Goal: Task Accomplishment & Management: Complete application form

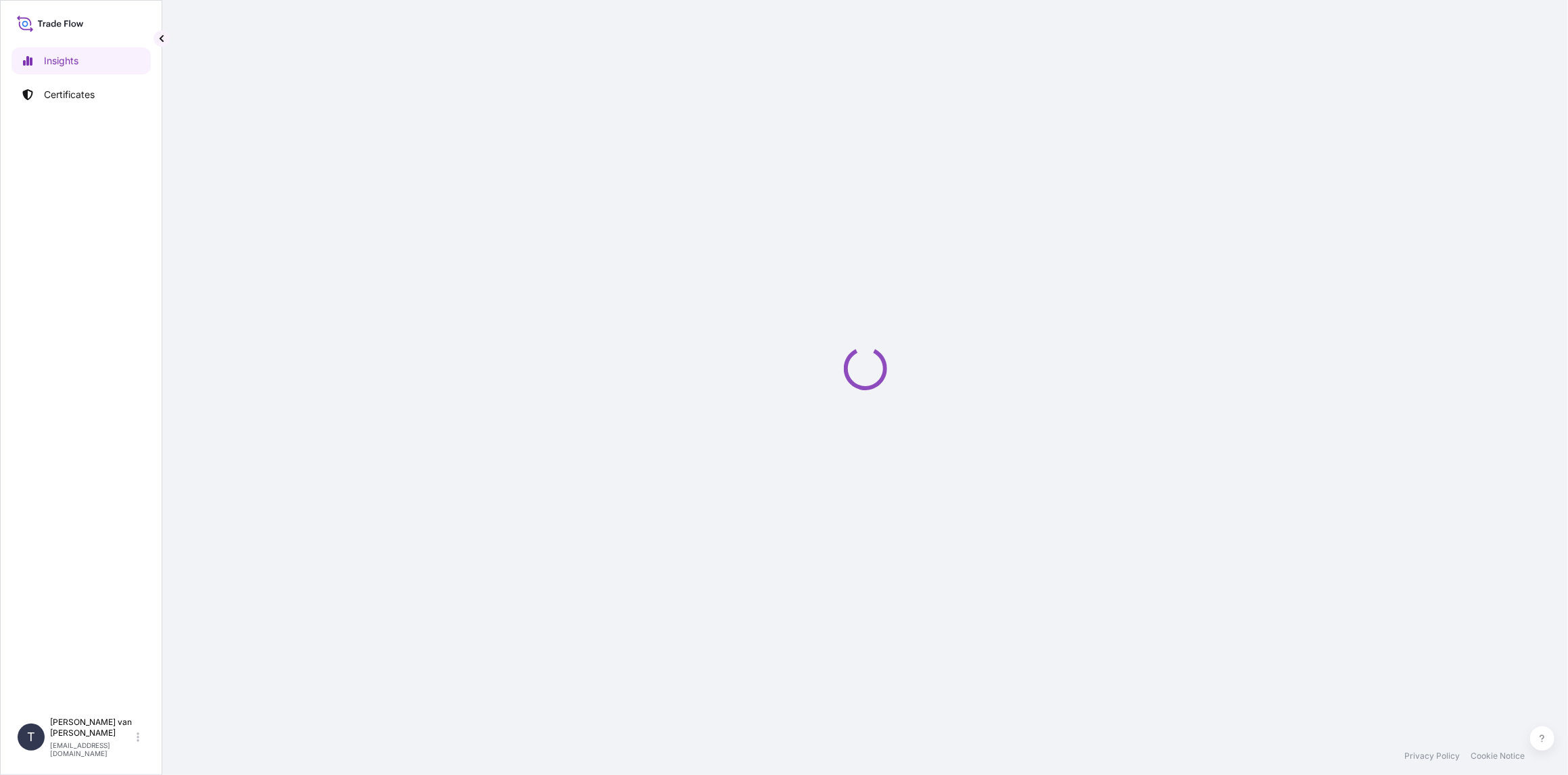
select select "2025"
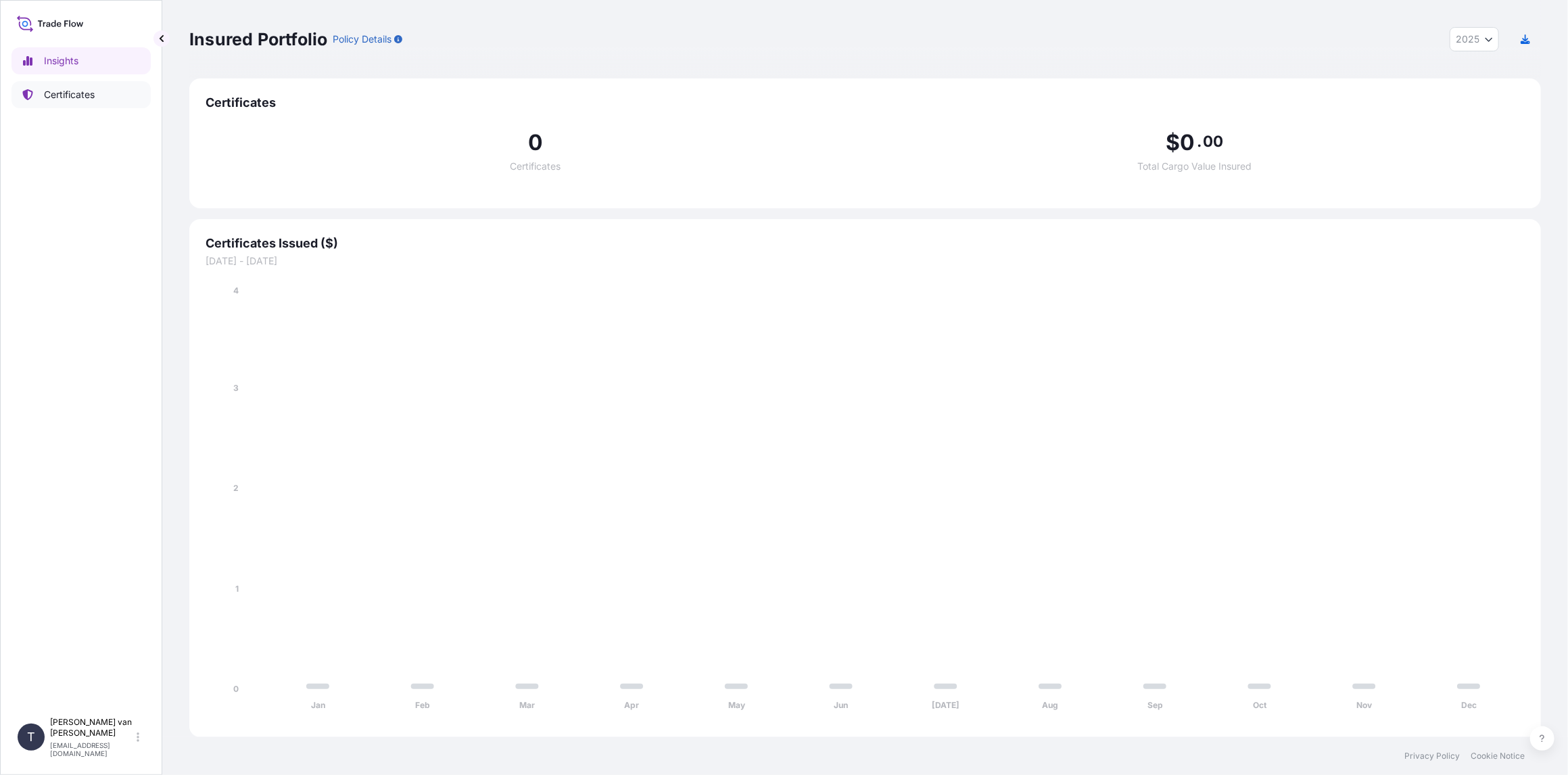
click at [46, 100] on p "Certificates" at bounding box center [70, 94] width 51 height 13
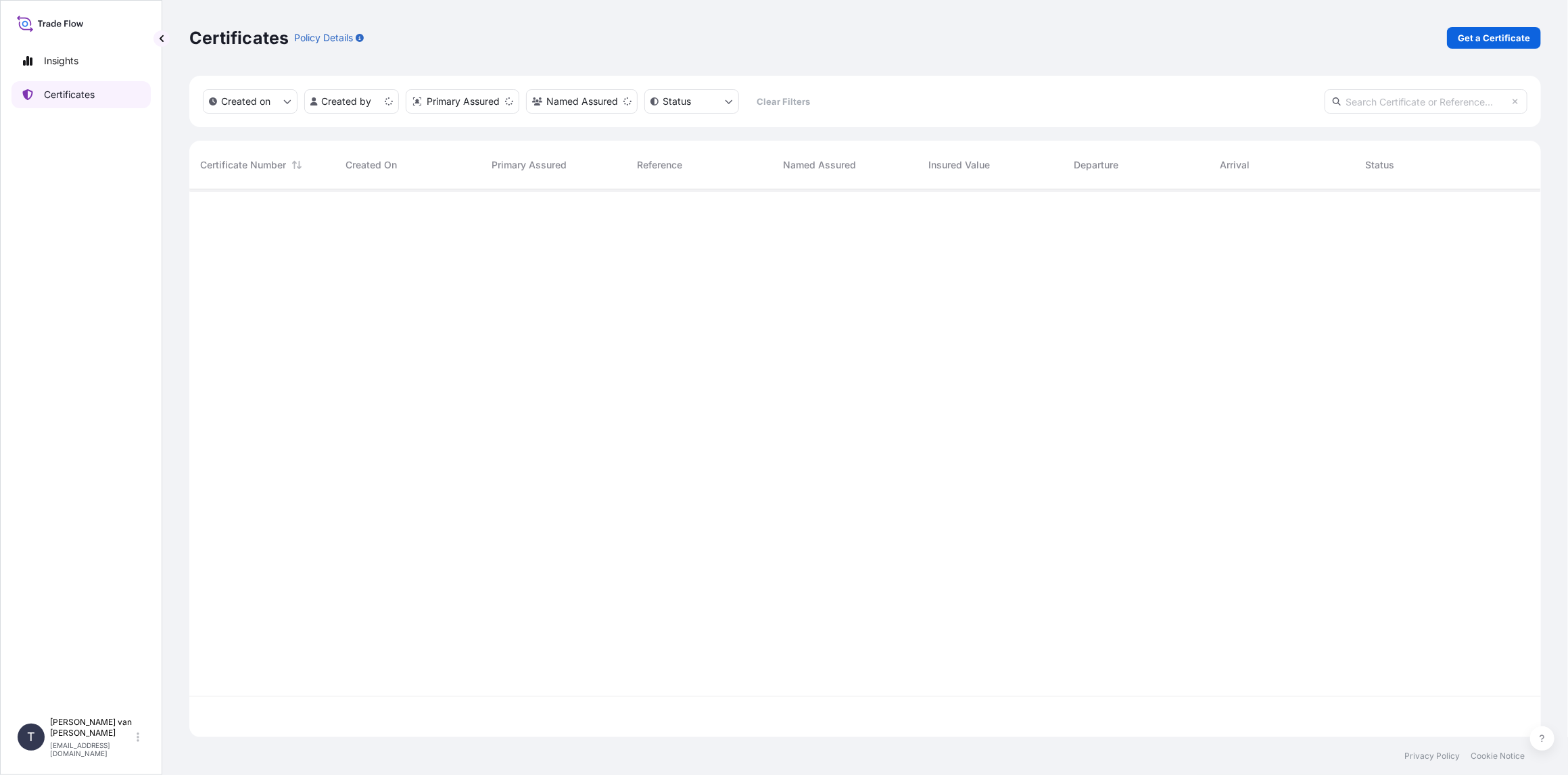
scroll to position [545, 1341]
click at [1498, 40] on p "Get a Certificate" at bounding box center [1494, 38] width 72 height 13
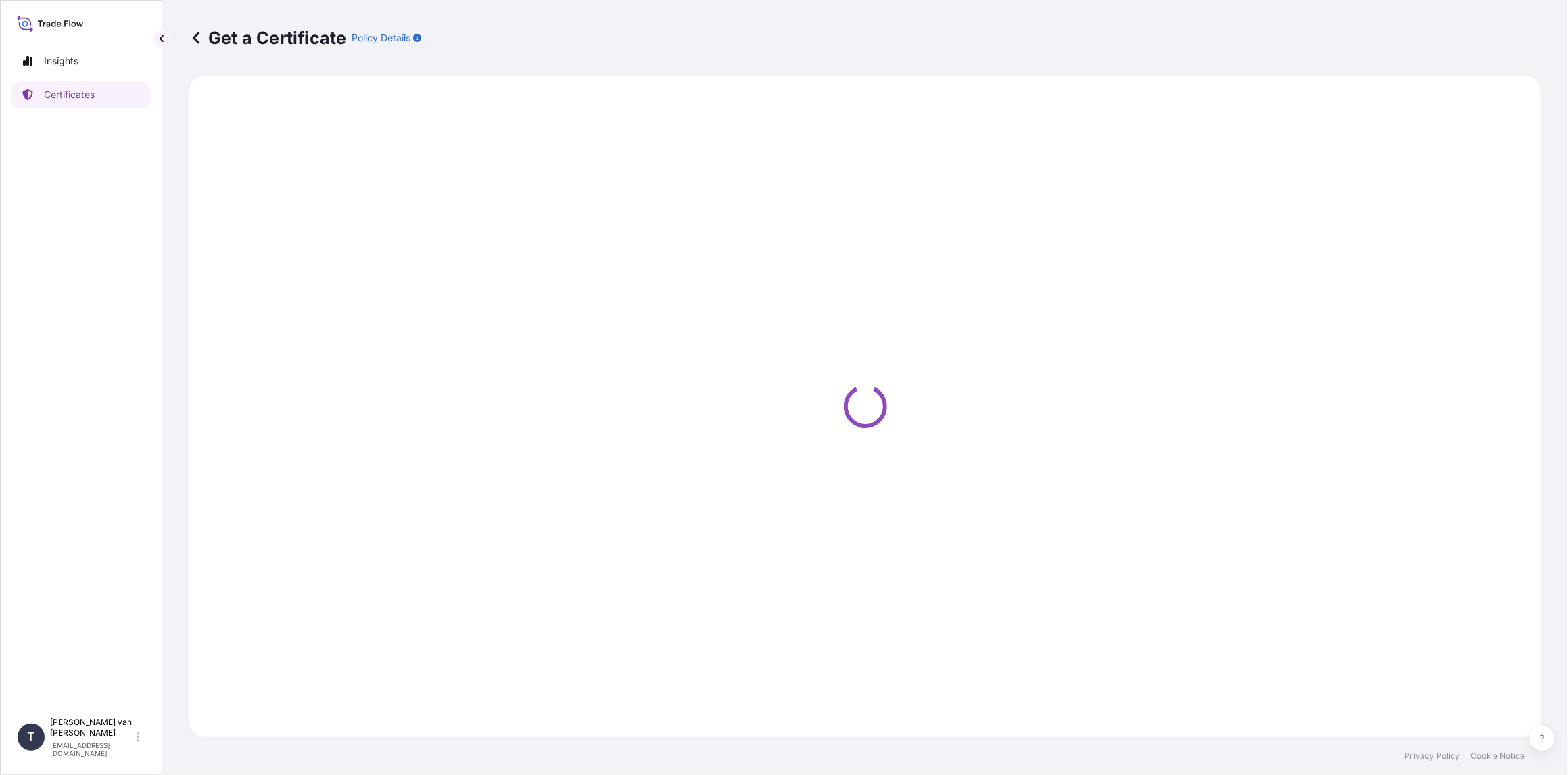
select select "Sea"
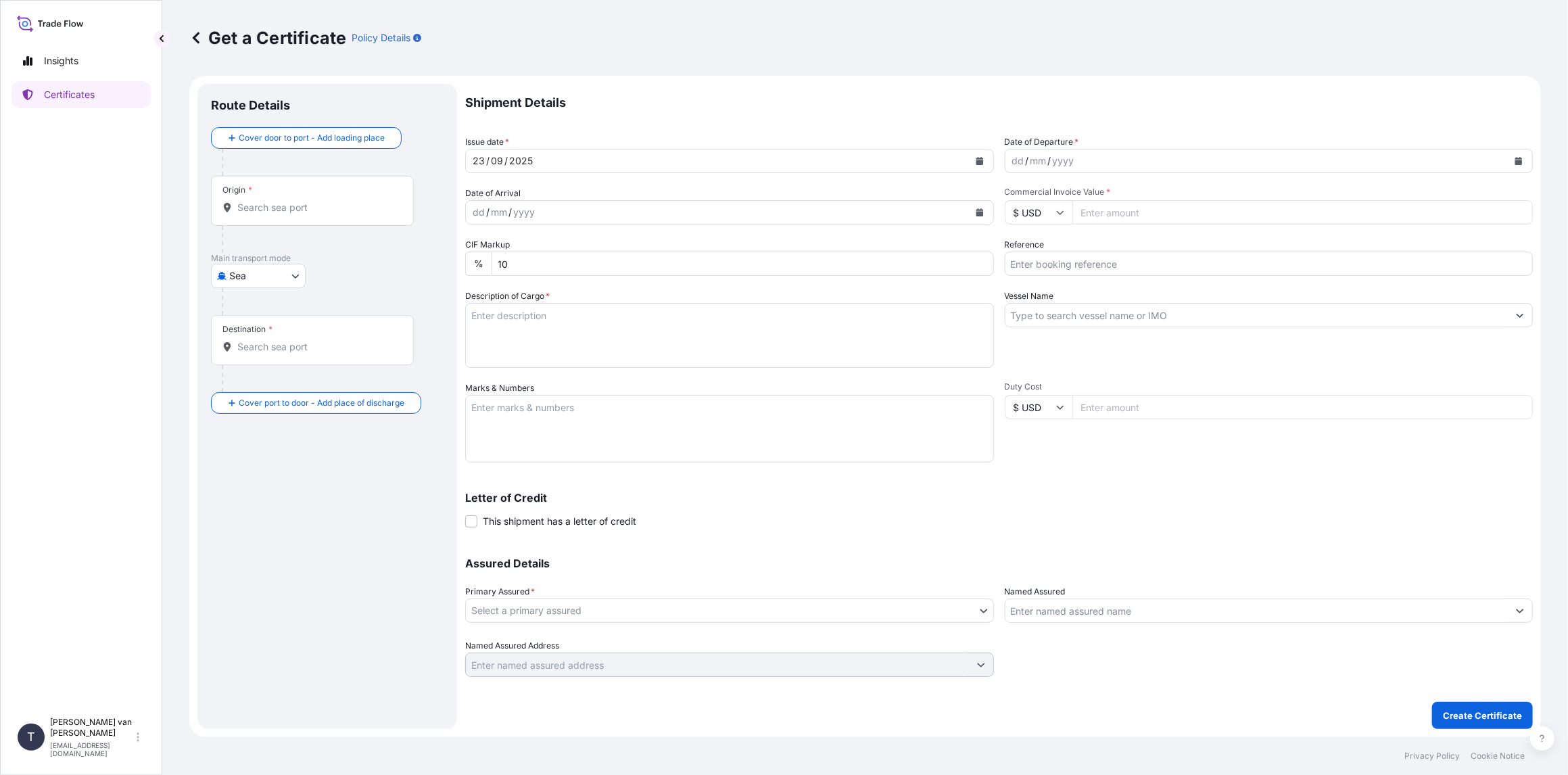
click at [266, 210] on input "Origin *" at bounding box center [317, 207] width 160 height 13
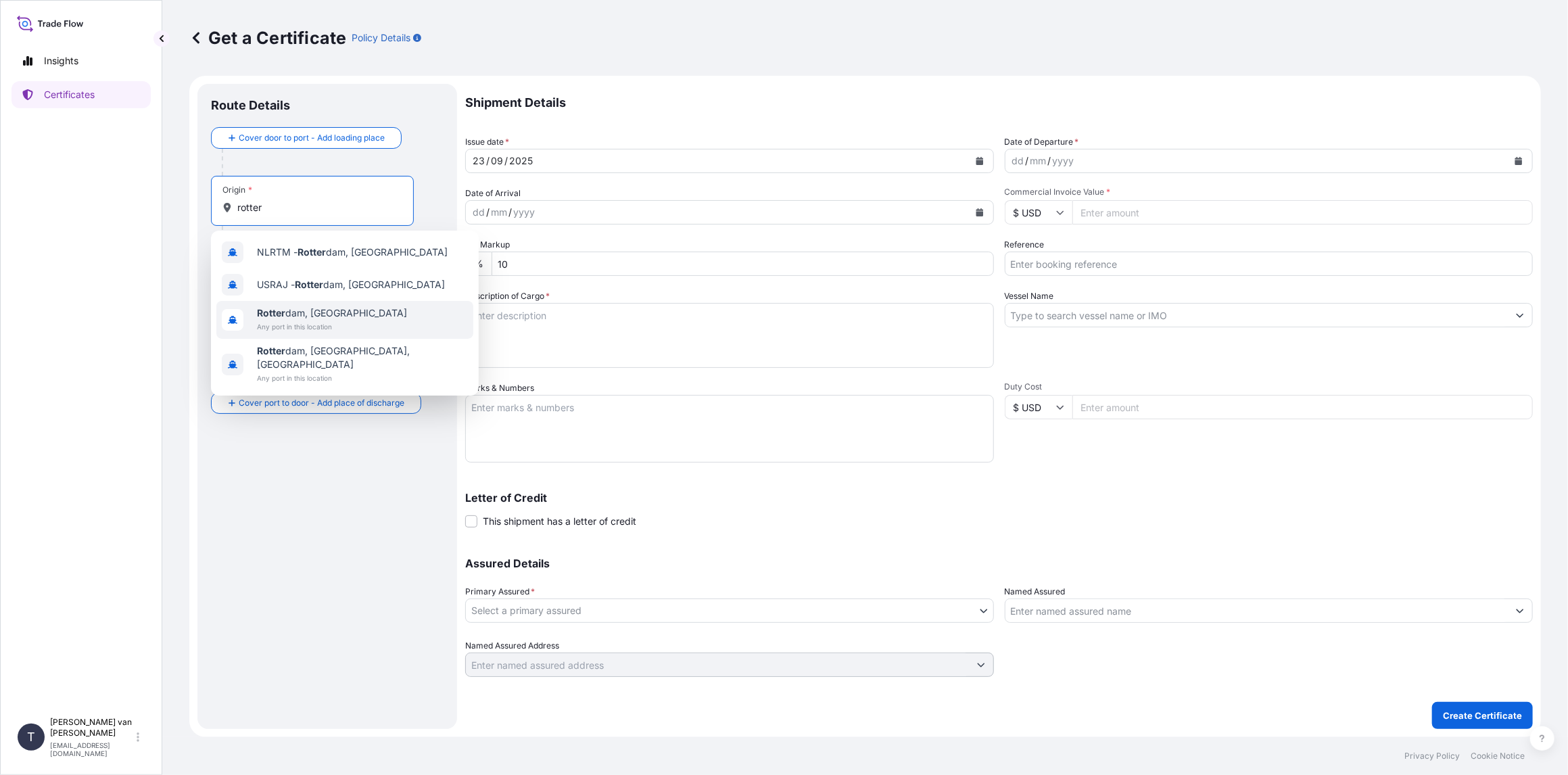
click at [321, 314] on span "[PERSON_NAME] dam, [GEOGRAPHIC_DATA]" at bounding box center [331, 313] width 150 height 13
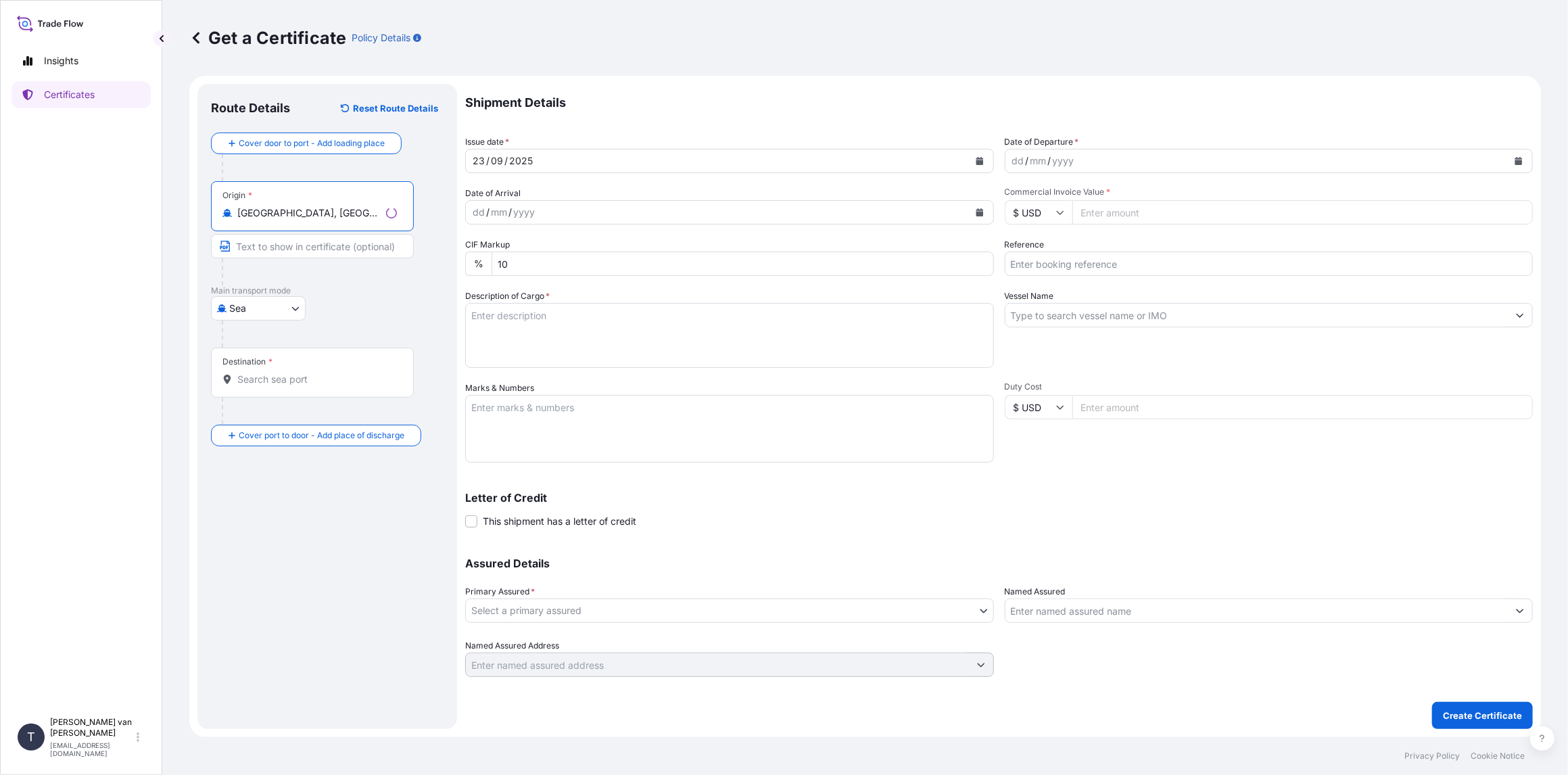
type input "[GEOGRAPHIC_DATA], [GEOGRAPHIC_DATA]"
click at [275, 379] on input "Destination *" at bounding box center [317, 379] width 160 height 13
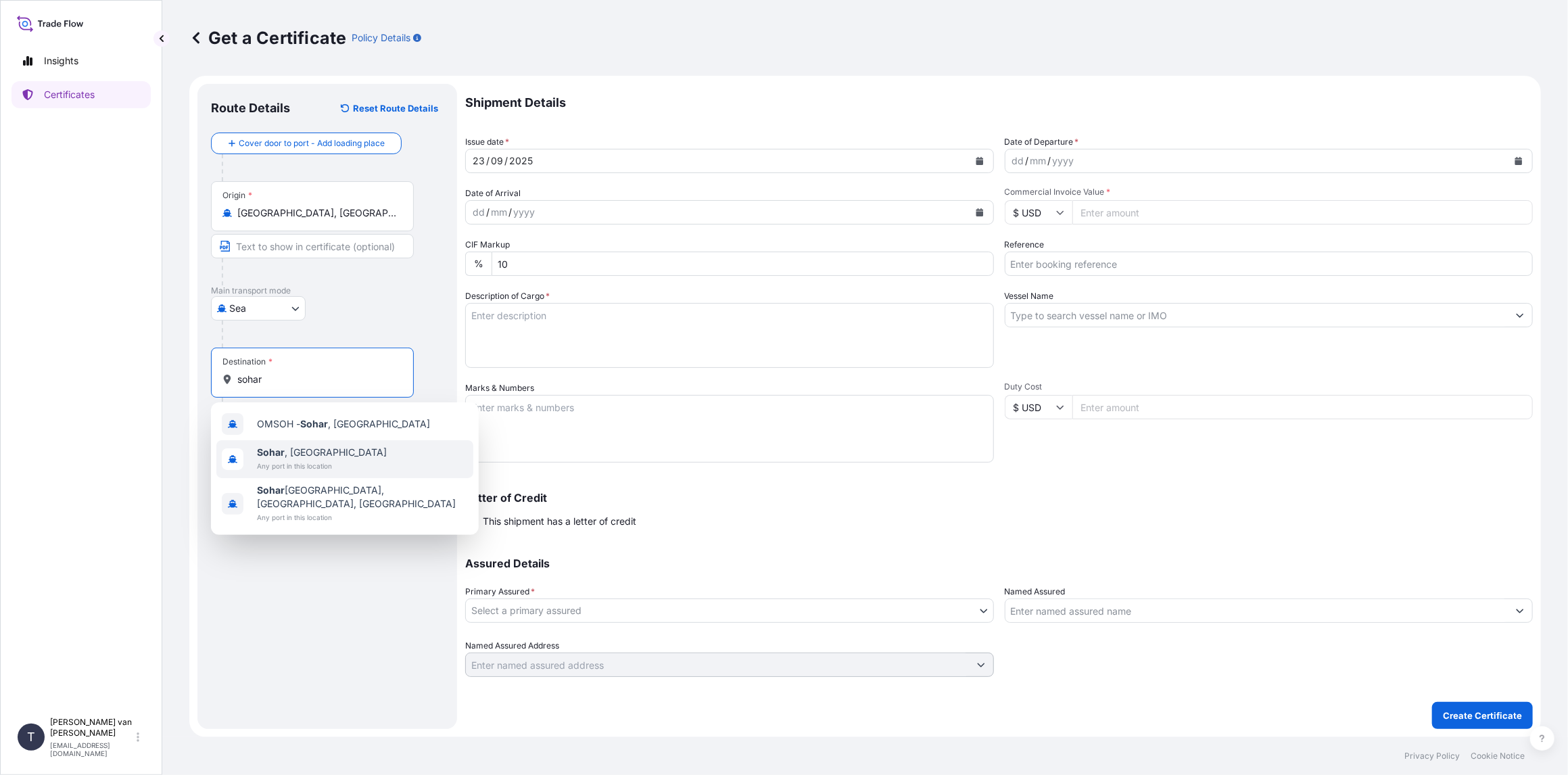
click at [303, 461] on span "Any port in this location" at bounding box center [321, 466] width 130 height 13
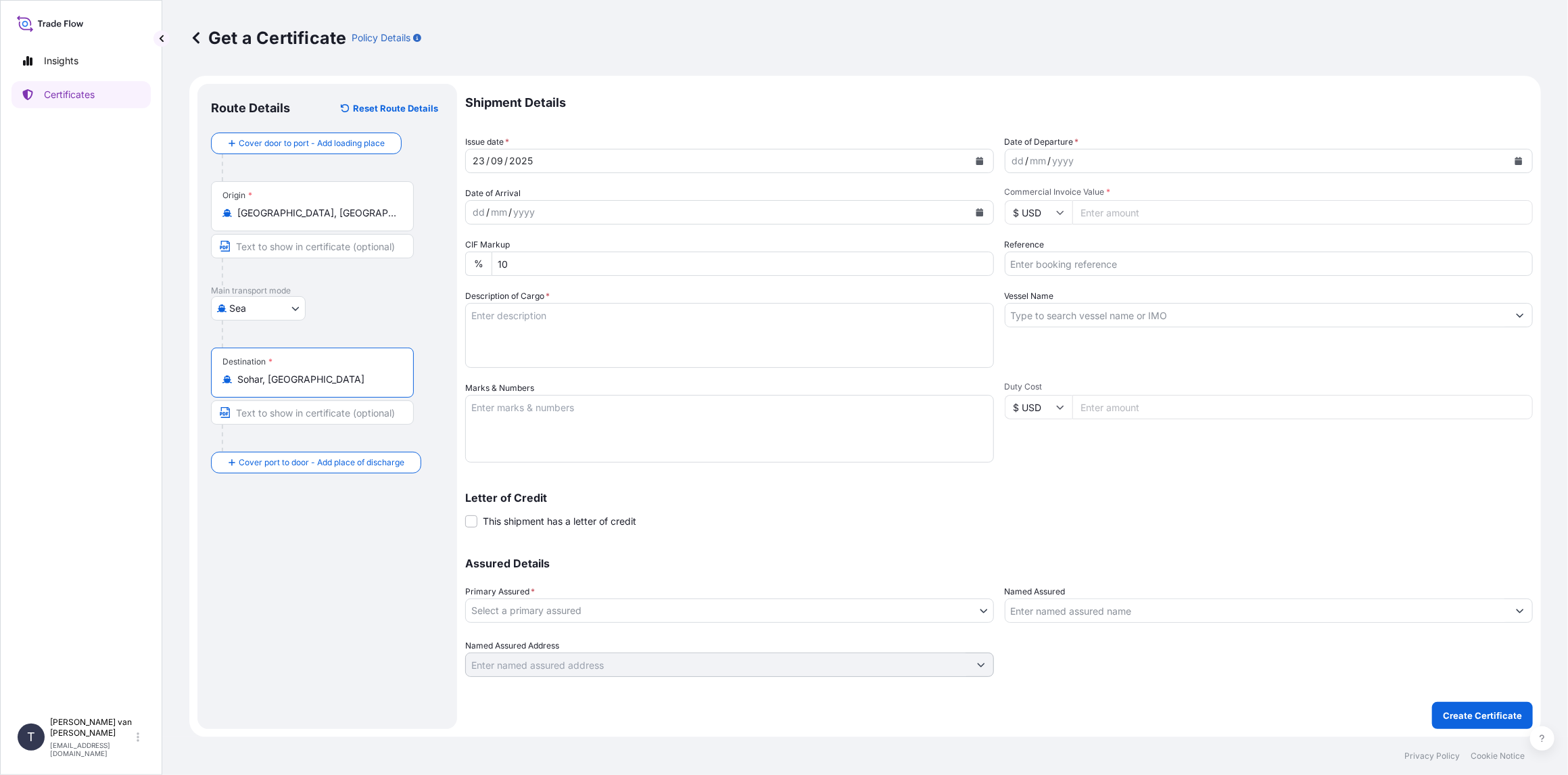
type input "Sohar, [GEOGRAPHIC_DATA]"
click at [1519, 164] on icon "Calendar" at bounding box center [1519, 161] width 7 height 8
click at [1081, 301] on div "17" at bounding box center [1080, 300] width 25 height 25
click at [1120, 221] on input "Commercial Invoice Value *" at bounding box center [1303, 212] width 461 height 25
click at [1057, 218] on input "$ USD" at bounding box center [1038, 212] width 67 height 25
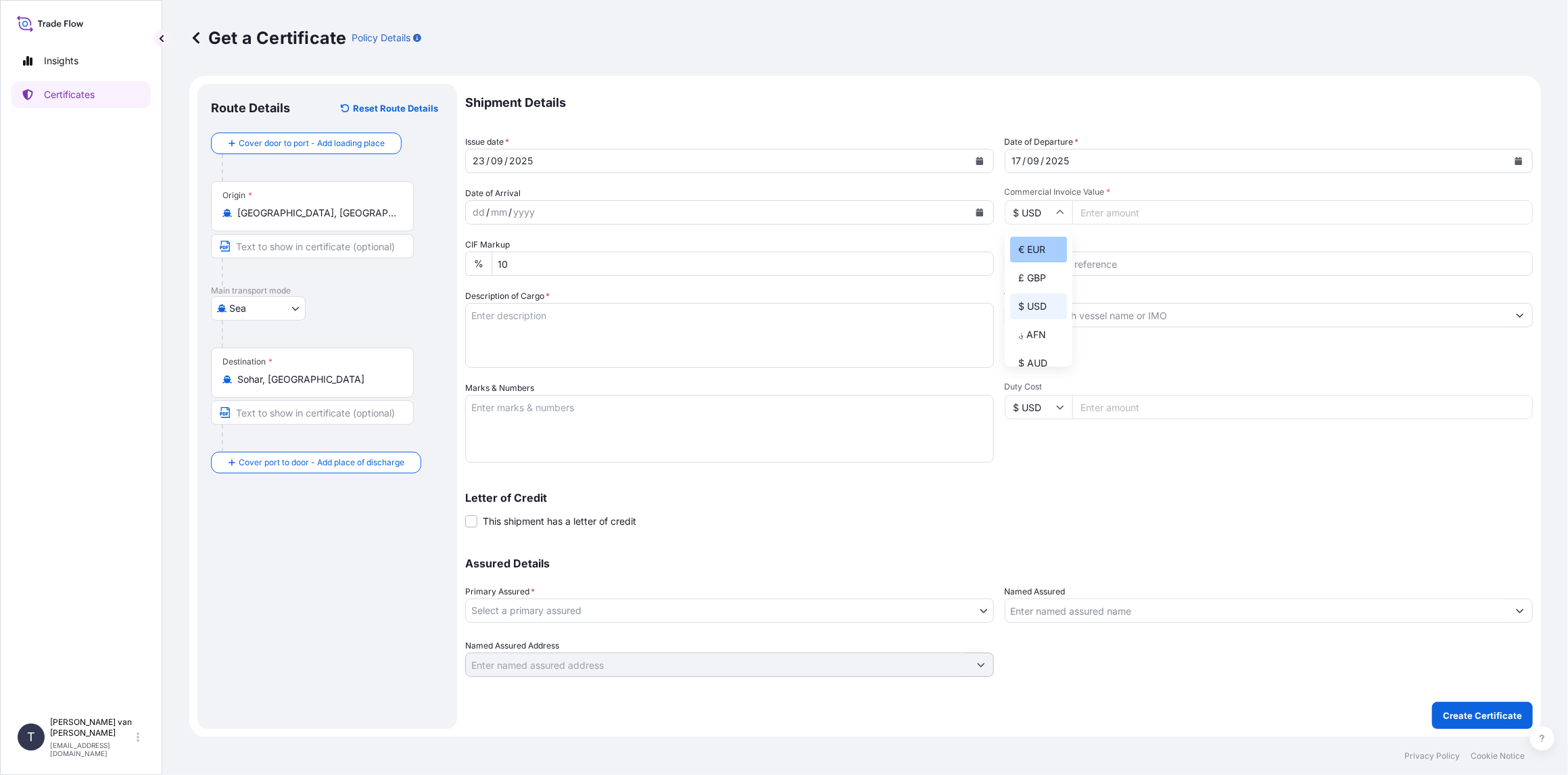
click at [1054, 254] on div "€ EUR" at bounding box center [1038, 249] width 57 height 25
type input "€ EUR"
click at [1116, 219] on input "Commercial Invoice Value *" at bounding box center [1303, 212] width 461 height 25
type input "57000"
click at [1032, 271] on input "Reference" at bounding box center [1269, 264] width 529 height 25
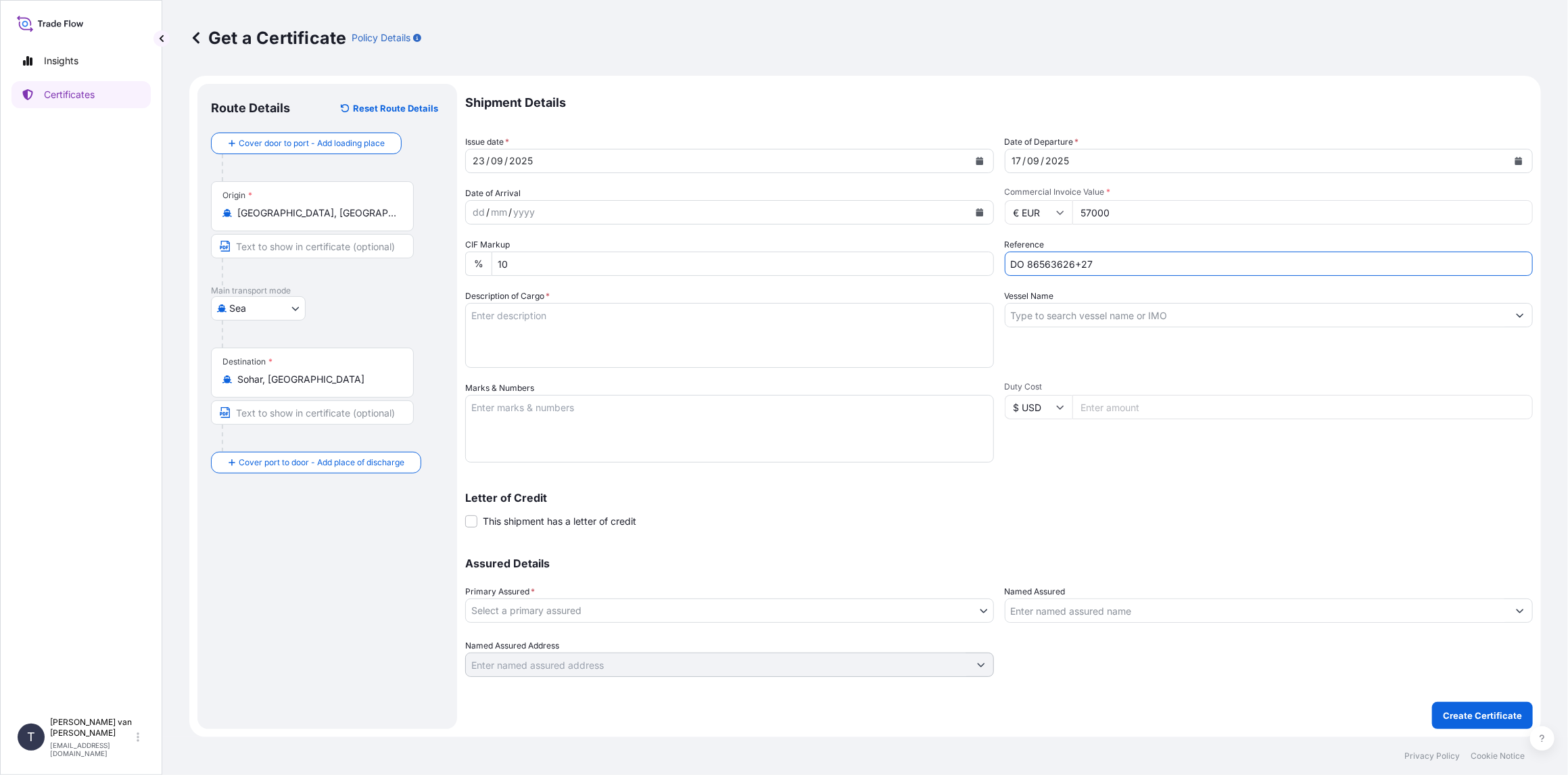
type input "DO 86563626+27"
click at [1066, 319] on input "Vessel Name" at bounding box center [1256, 315] width 503 height 25
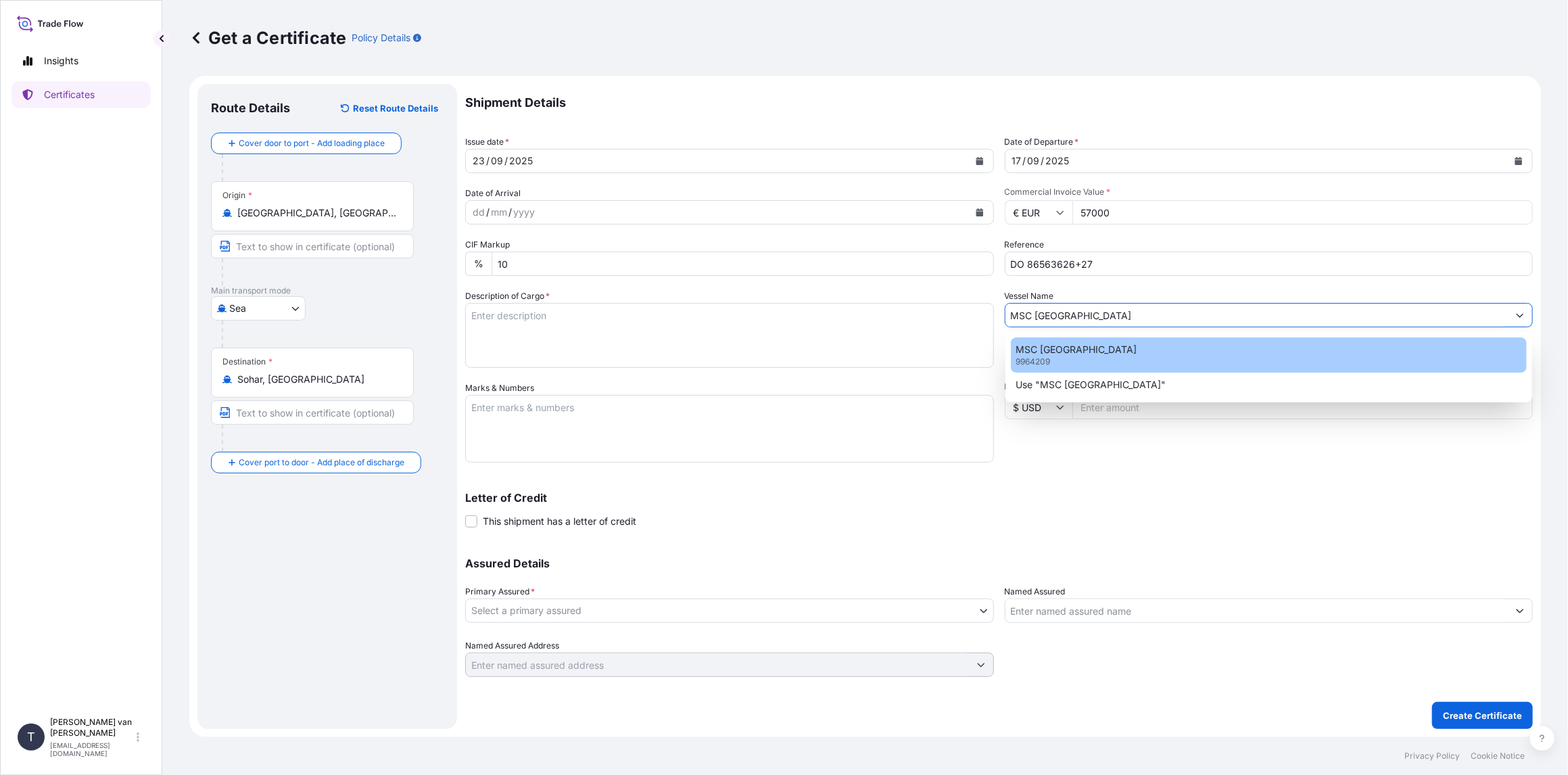
click at [1053, 353] on p "MSC [GEOGRAPHIC_DATA]" at bounding box center [1077, 349] width 121 height 13
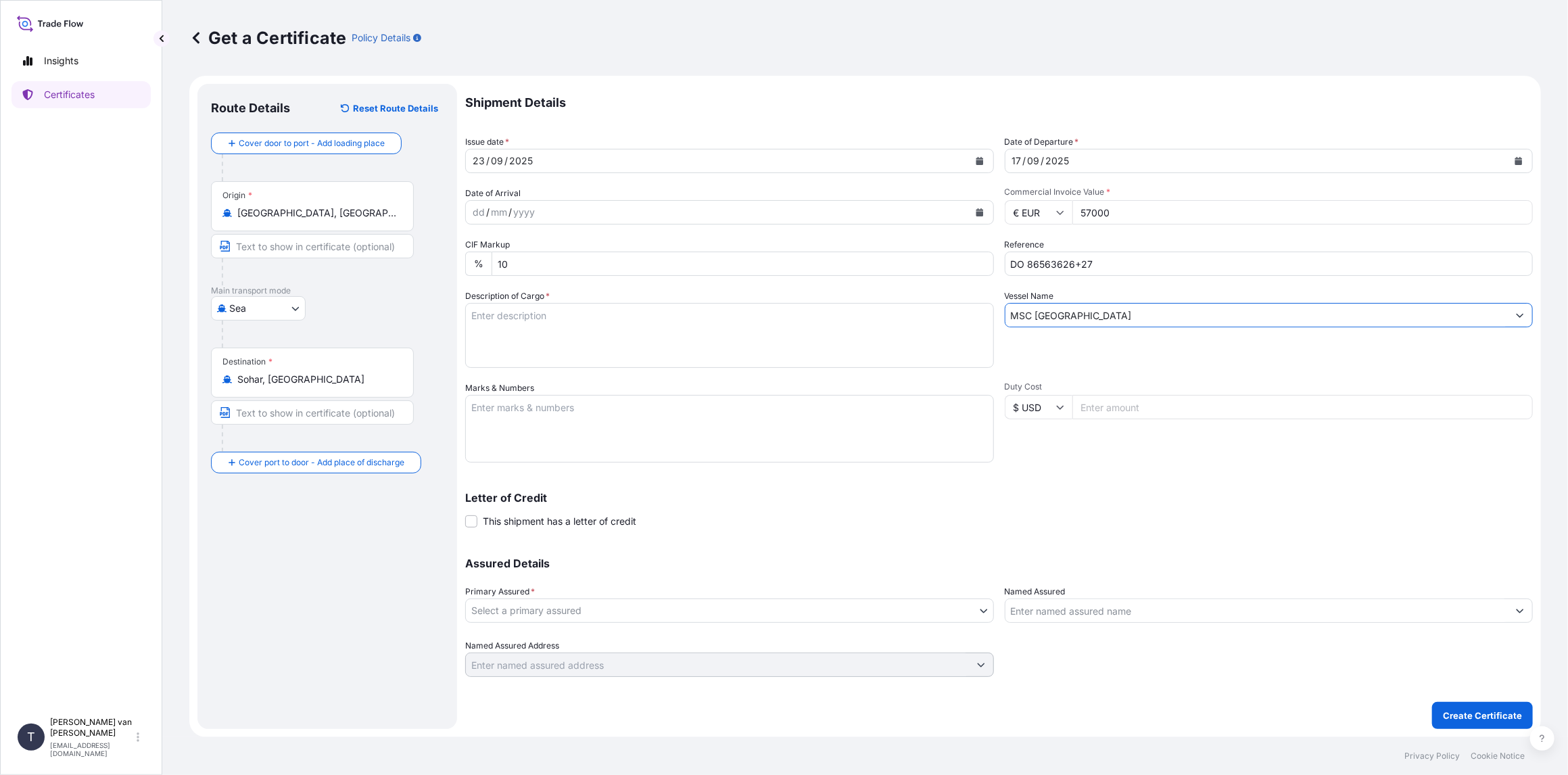
type input "MSC [GEOGRAPHIC_DATA]"
click at [518, 326] on textarea "Description of Cargo *" at bounding box center [729, 335] width 529 height 65
drag, startPoint x: 520, startPoint y: 312, endPoint x: 527, endPoint y: 315, distance: 7.6
click at [521, 312] on textarea "2x 40ft container containing: 2000 bags x 25 kg Resistamyl 343 = 50.000 kg" at bounding box center [729, 335] width 529 height 65
drag, startPoint x: 550, startPoint y: 313, endPoint x: 451, endPoint y: 308, distance: 99.1
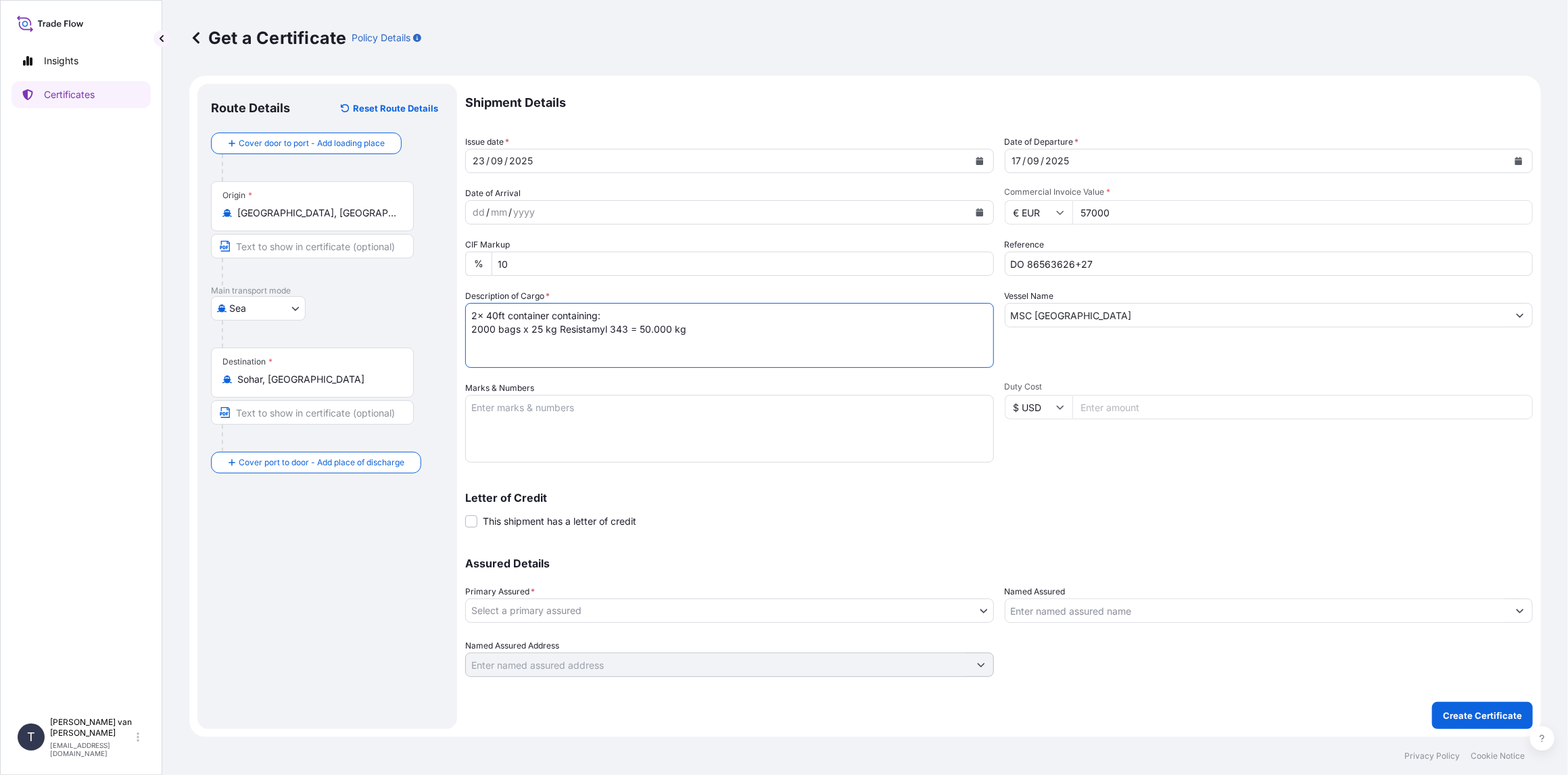
click at [451, 308] on form "Route Details Reset Route Details Cover door to port - Add loading place Place …" at bounding box center [865, 406] width 1351 height 661
type textarea "2x 40ft container containing: 2000 bags x 25 kg Resistamyl 343 = 50.000 kg"
click at [516, 409] on textarea "Marks & Numbers" at bounding box center [729, 429] width 529 height 67
paste textarea "2x 40ft container"
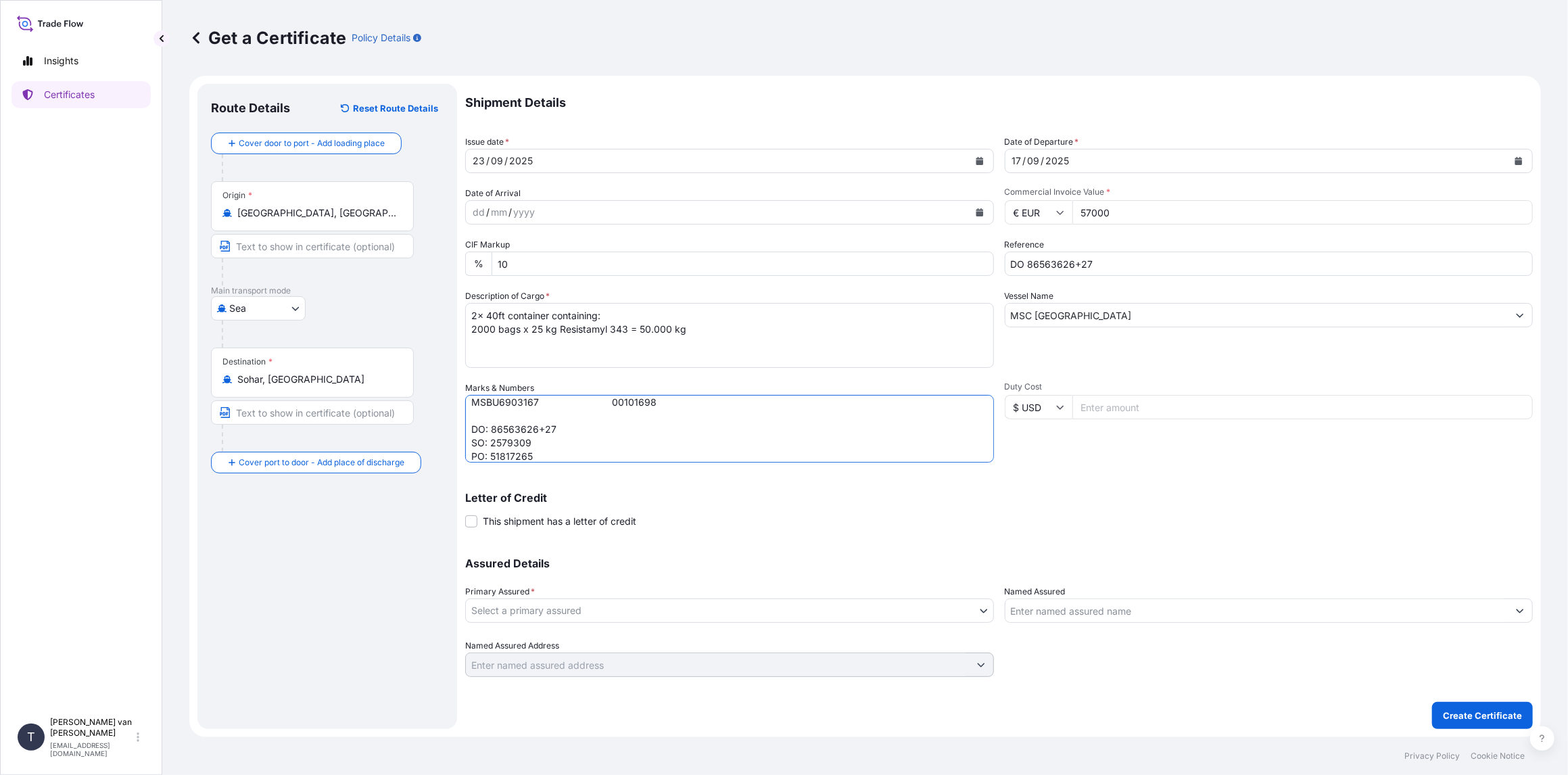
type textarea "2x 40ft container: CONTAINER: SEAL: MSBU6693266 00103205 MSBU6903167 00101698 D…"
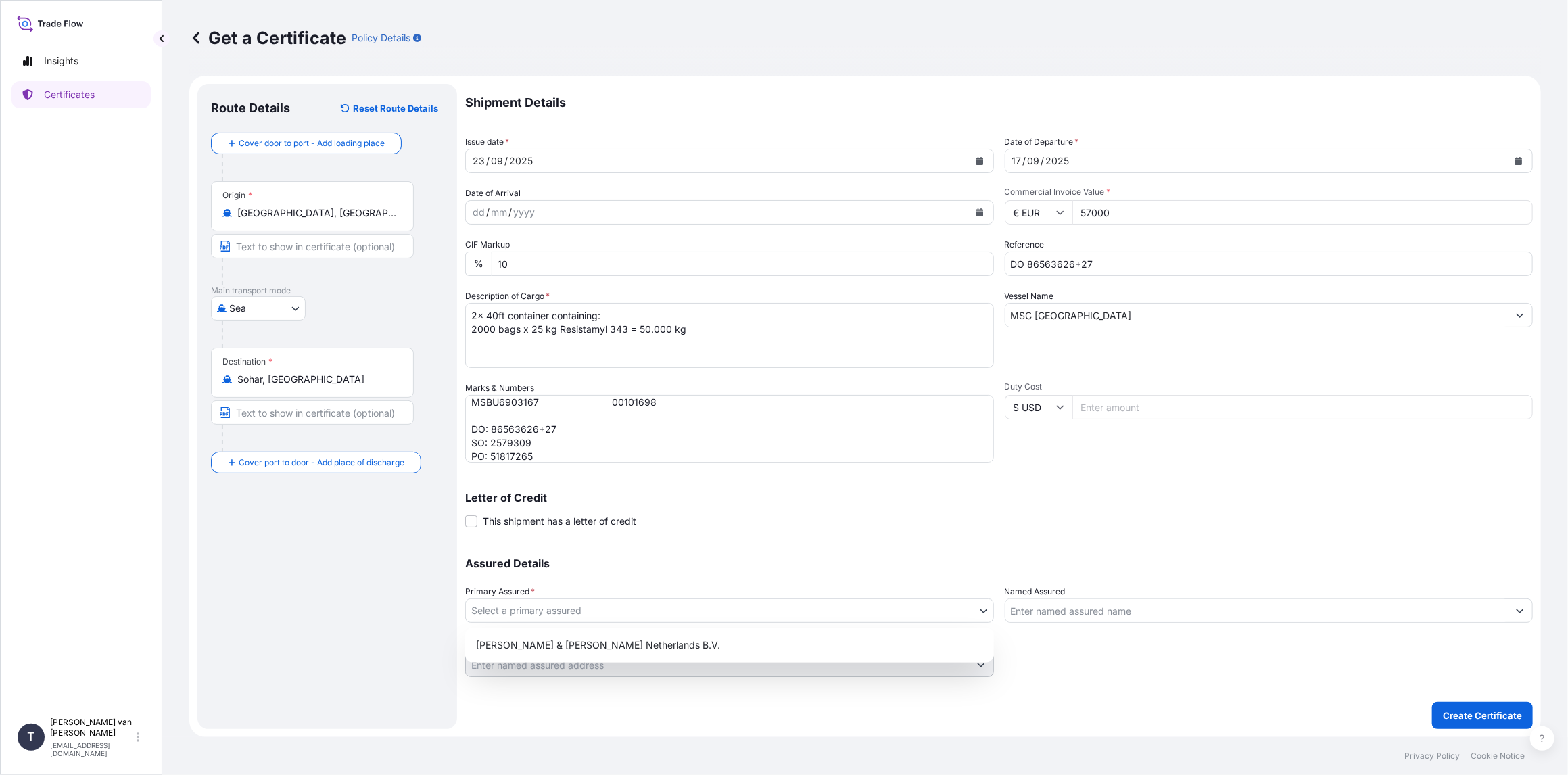
click at [580, 604] on body "Insights Certificates T [PERSON_NAME] van t Hoenderdaal [EMAIL_ADDRESS][DOMAIN_…" at bounding box center [784, 387] width 1568 height 775
click at [558, 645] on div "[PERSON_NAME] & [PERSON_NAME] Netherlands B.V." at bounding box center [730, 645] width 518 height 25
select select "31666"
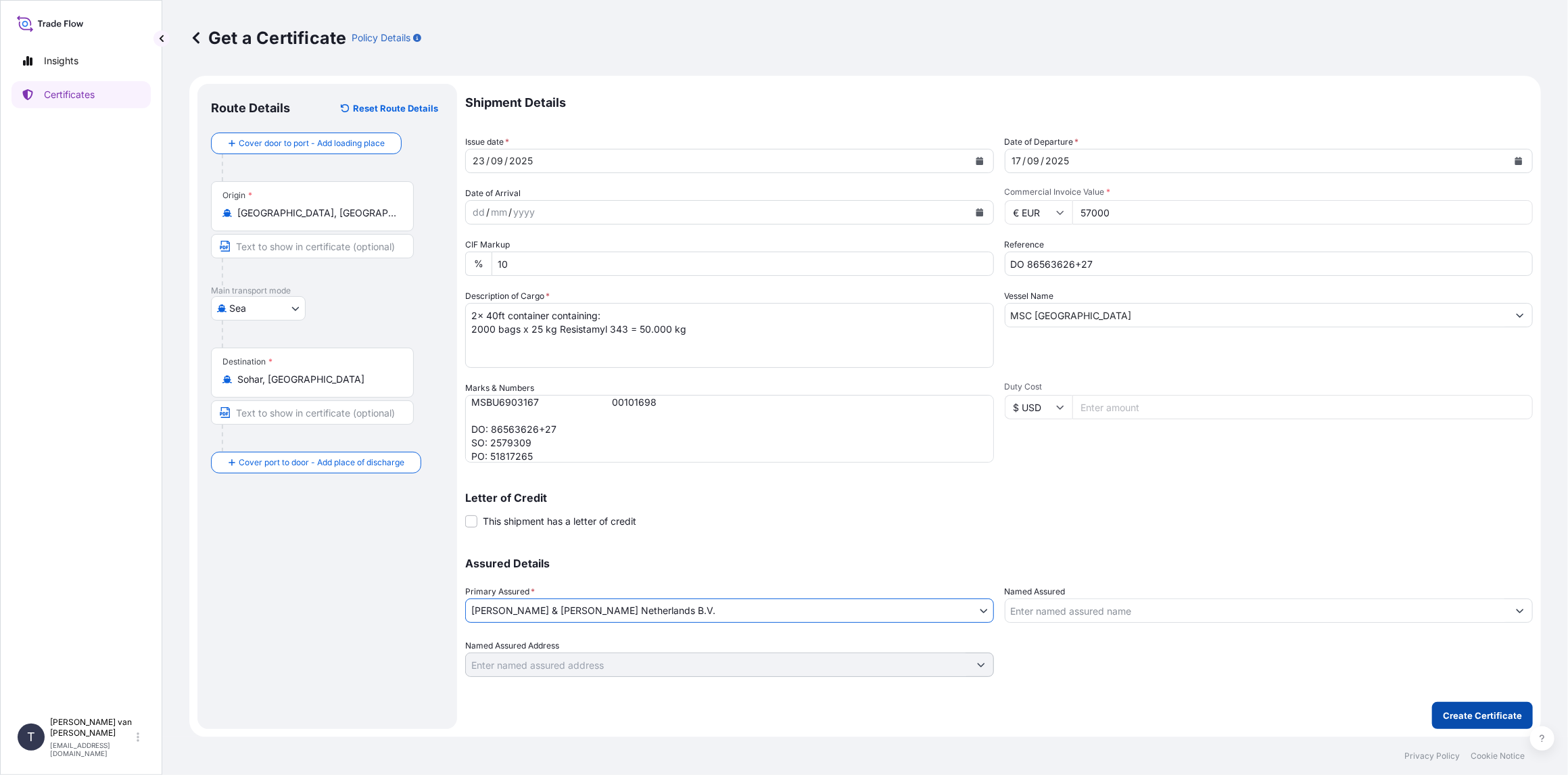
click at [1480, 720] on p "Create Certificate" at bounding box center [1483, 715] width 79 height 13
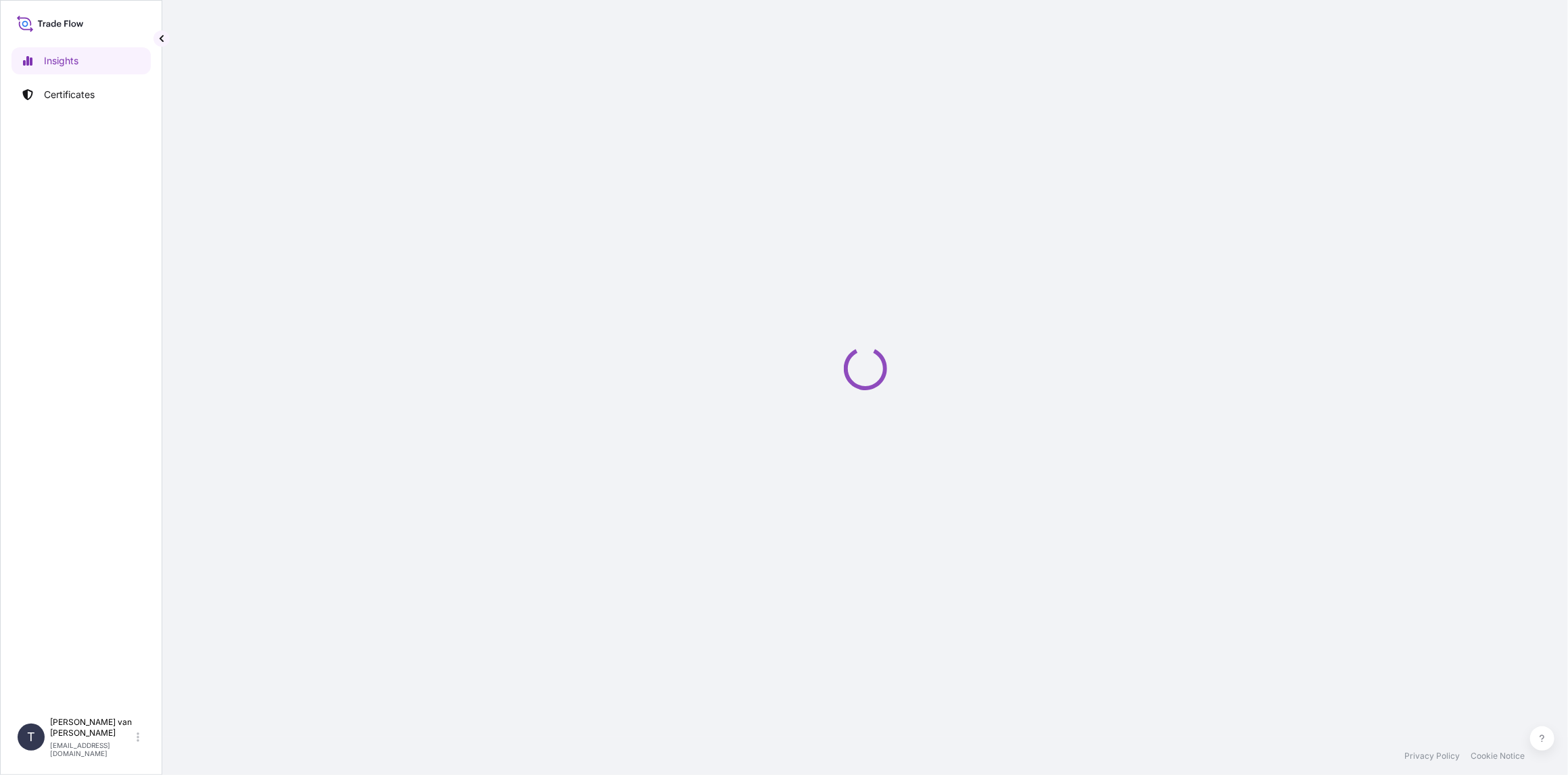
select select "2025"
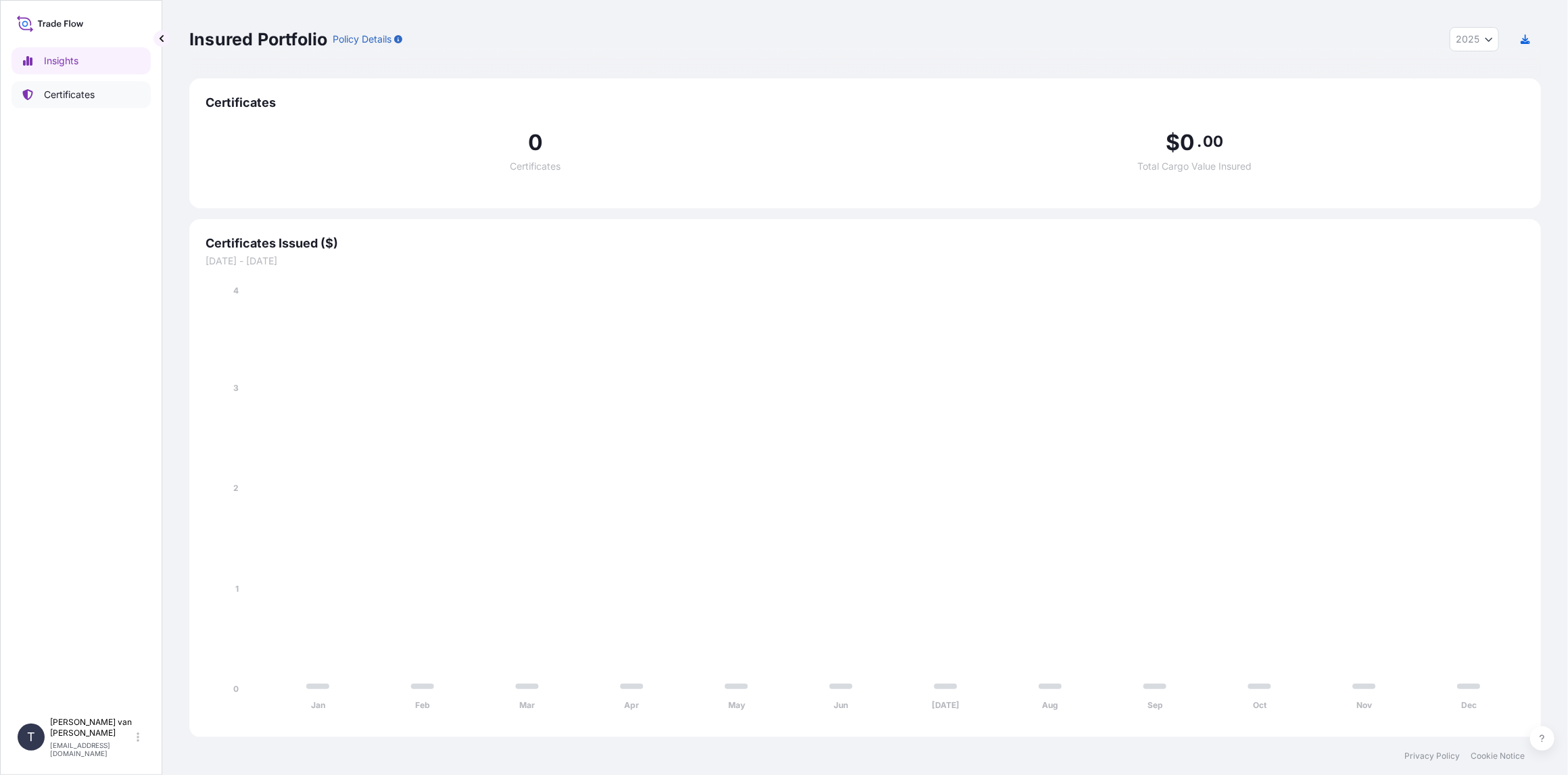
click at [83, 100] on p "Certificates" at bounding box center [70, 94] width 51 height 13
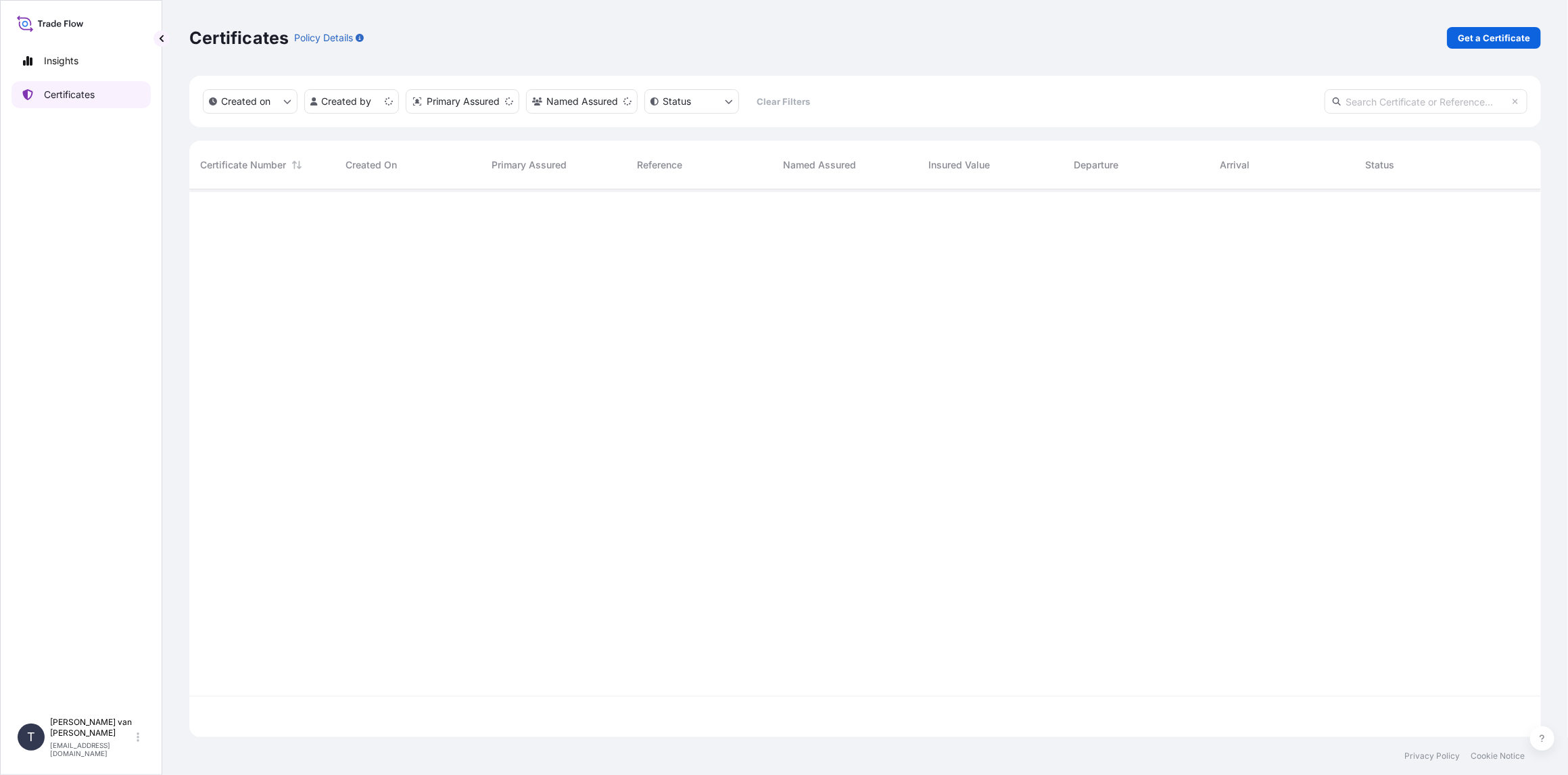
scroll to position [545, 1341]
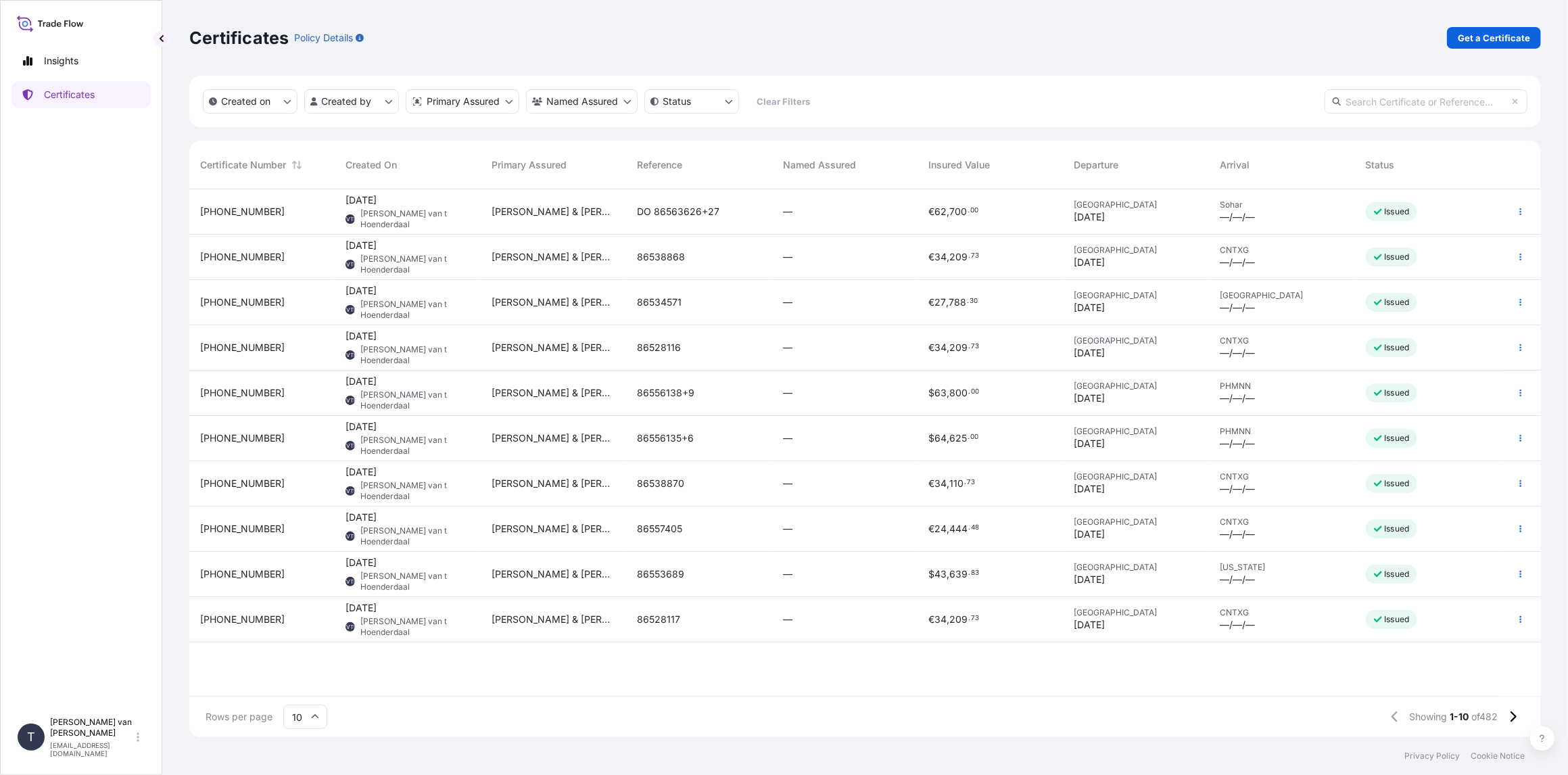
click at [414, 210] on span "23 Sep 2025 TVTH Tim van t Hoenderdaal" at bounding box center [407, 212] width 124 height 37
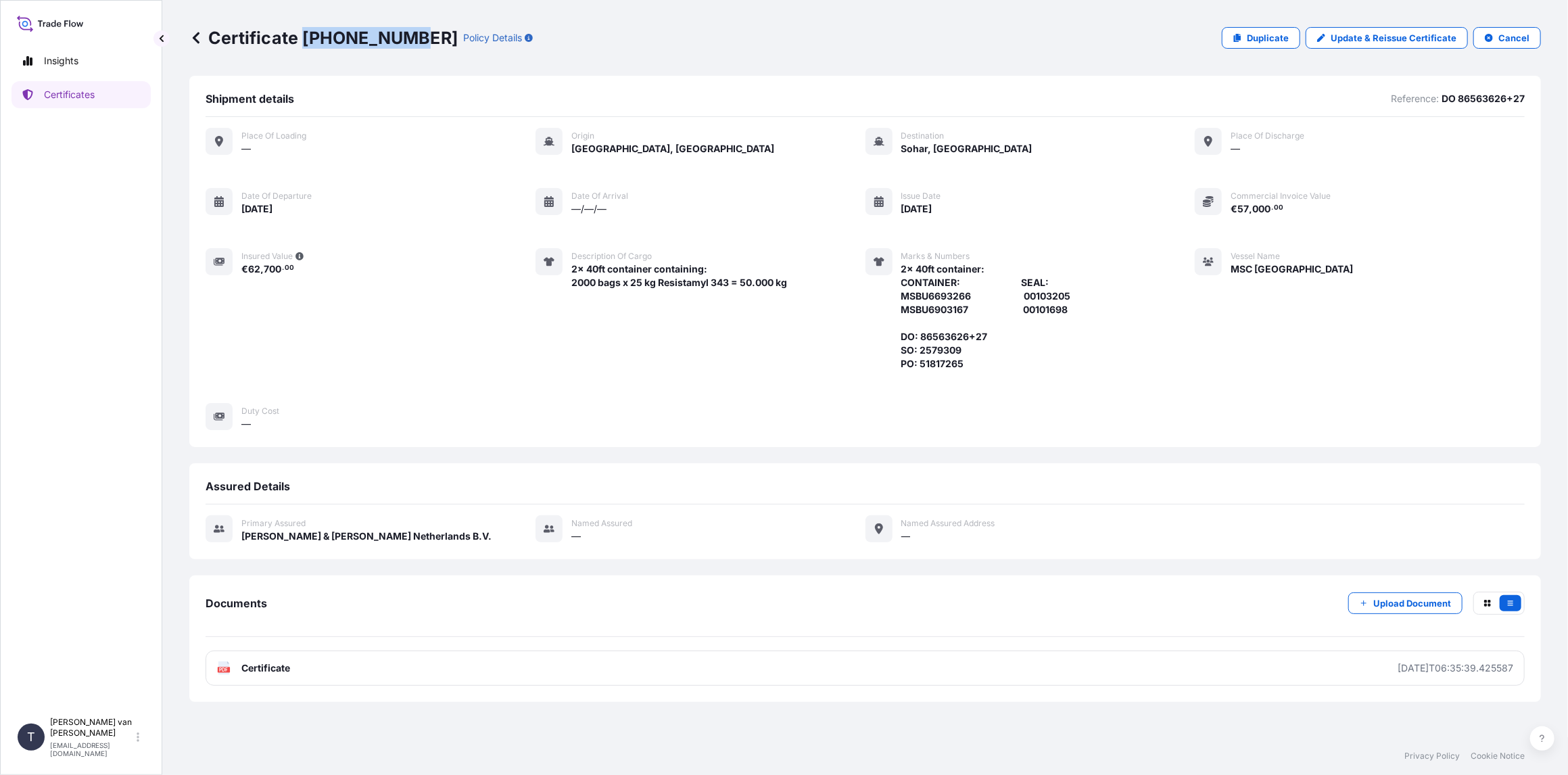
drag, startPoint x: 405, startPoint y: 34, endPoint x: 304, endPoint y: 34, distance: 101.0
click at [304, 34] on p "Certificate 31666-510-1" at bounding box center [323, 38] width 268 height 21
copy p "31666-510-1"
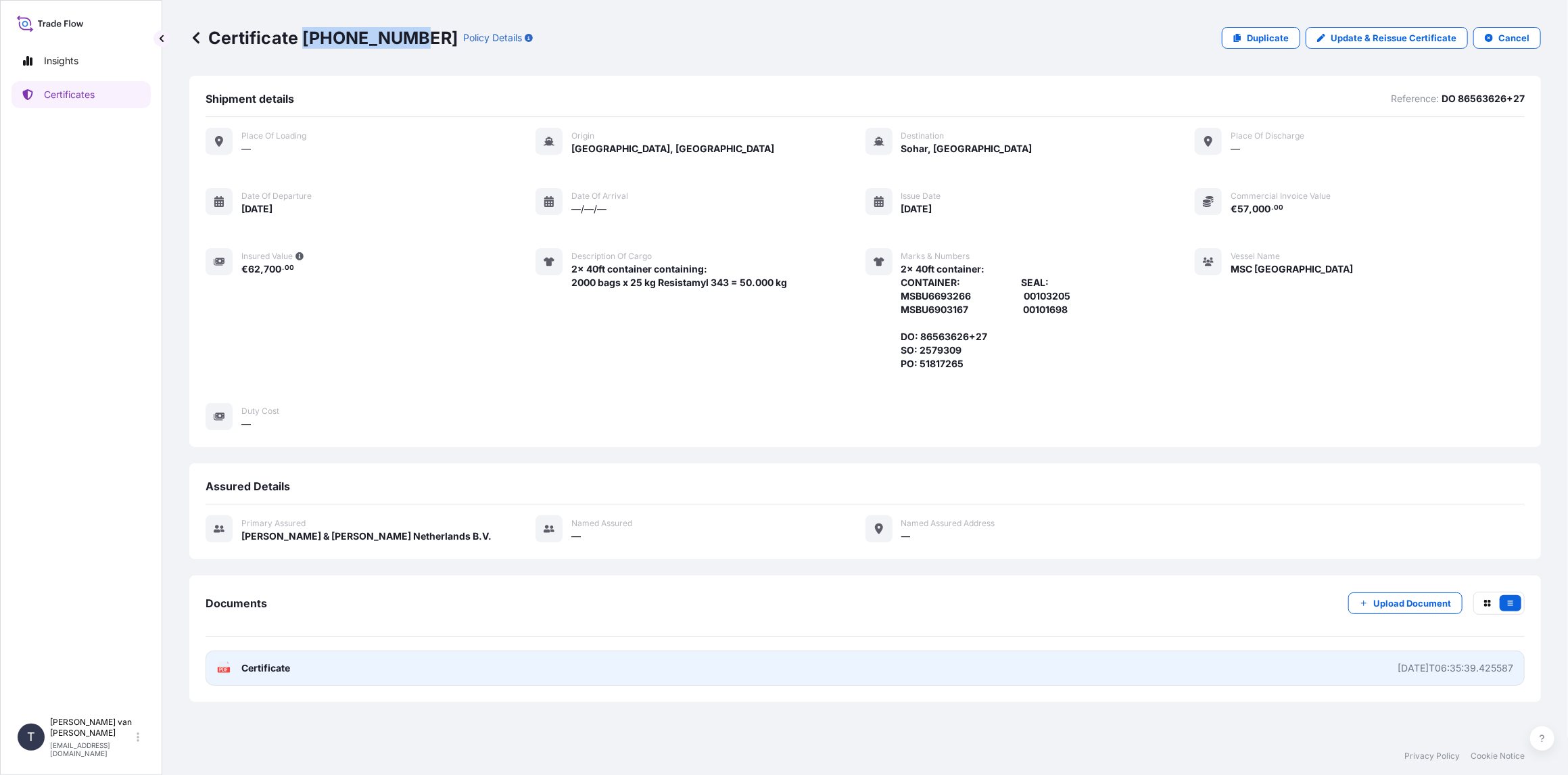
click at [248, 667] on span "Certificate" at bounding box center [265, 668] width 48 height 13
